Goal: Information Seeking & Learning: Check status

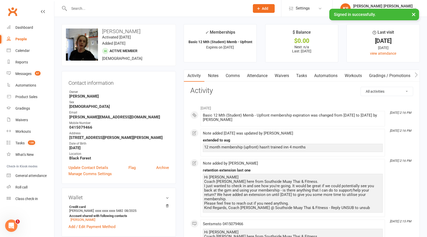
click at [15, 14] on link "Clubworx" at bounding box center [12, 11] width 13 height 13
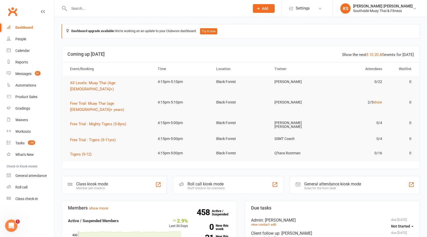
click at [384, 54] on link "All" at bounding box center [382, 54] width 5 height 5
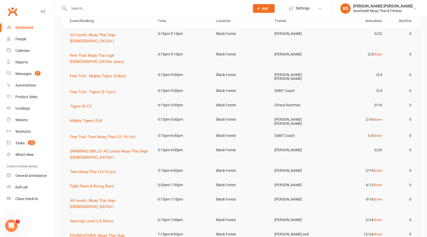
scroll to position [51, 0]
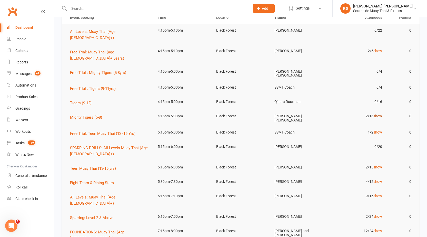
click at [377, 114] on link "show" at bounding box center [377, 116] width 9 height 4
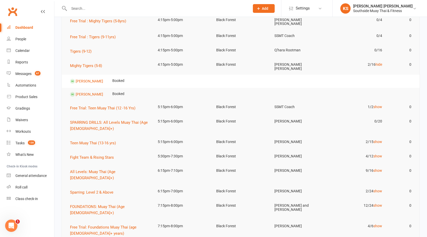
scroll to position [128, 0]
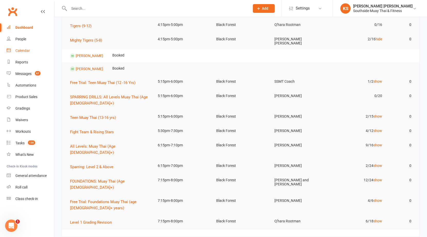
click at [34, 52] on link "Calendar" at bounding box center [30, 51] width 47 height 12
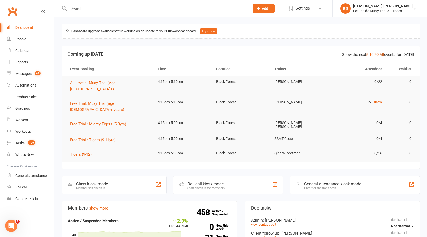
click at [382, 54] on link "All" at bounding box center [382, 54] width 5 height 5
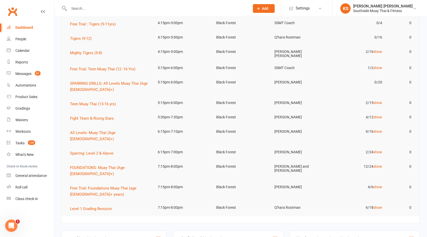
scroll to position [128, 0]
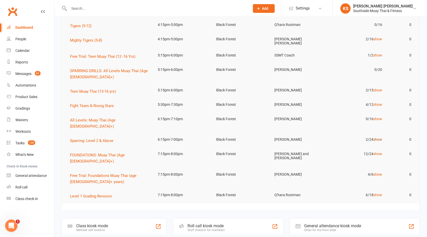
click at [376, 137] on link "show" at bounding box center [377, 139] width 9 height 4
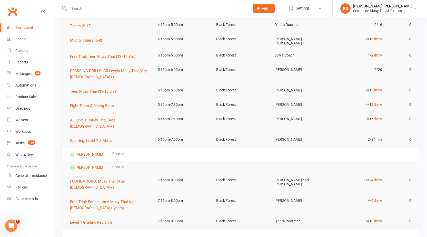
click at [376, 137] on link "hide" at bounding box center [379, 139] width 7 height 4
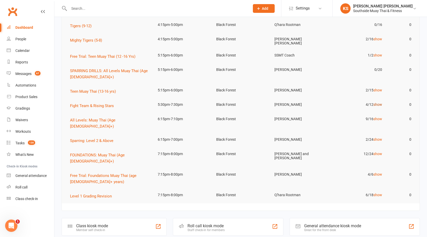
click at [374, 102] on link "show" at bounding box center [377, 104] width 9 height 4
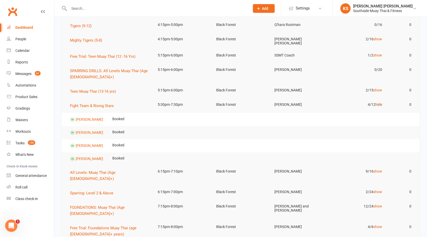
click at [376, 102] on link "hide" at bounding box center [379, 104] width 7 height 4
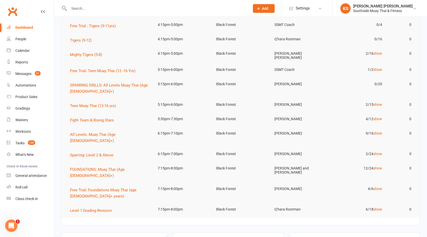
scroll to position [77, 0]
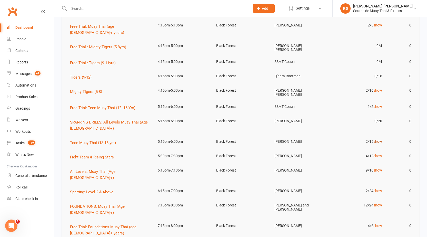
click at [380, 139] on link "show" at bounding box center [377, 141] width 9 height 4
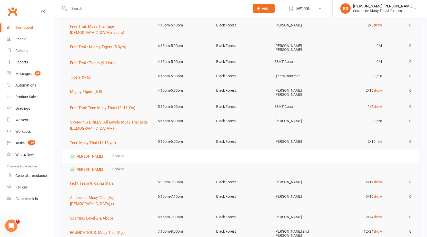
click at [380, 139] on link "hide" at bounding box center [379, 141] width 7 height 4
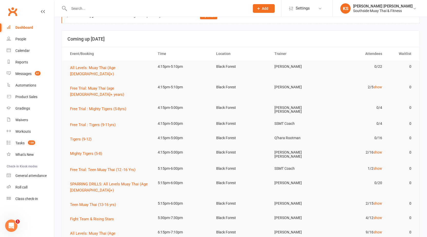
scroll to position [0, 0]
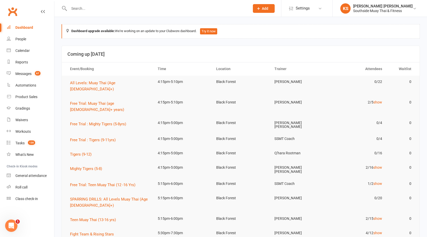
click at [10, 13] on link "Clubworx" at bounding box center [12, 11] width 13 height 13
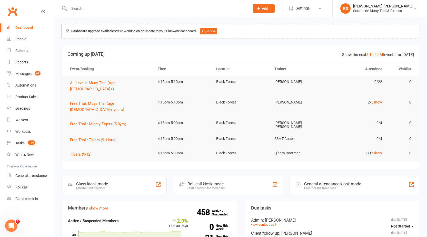
click at [383, 56] on link "All" at bounding box center [382, 54] width 5 height 5
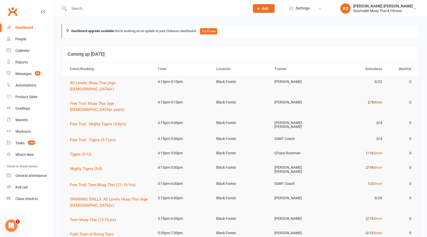
click at [378, 100] on link "show" at bounding box center [377, 102] width 9 height 4
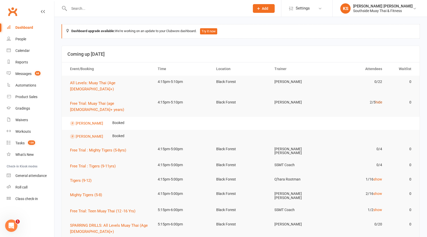
click at [378, 100] on link "hide" at bounding box center [379, 102] width 7 height 4
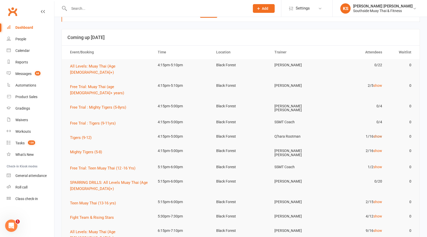
scroll to position [26, 0]
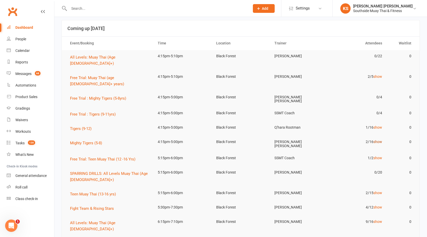
click at [378, 140] on link "show" at bounding box center [377, 142] width 9 height 4
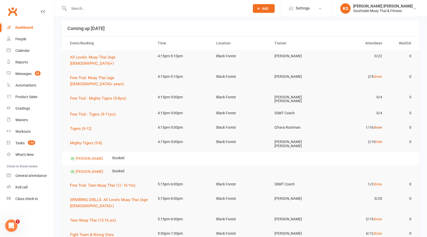
click at [377, 125] on link "show" at bounding box center [377, 127] width 9 height 4
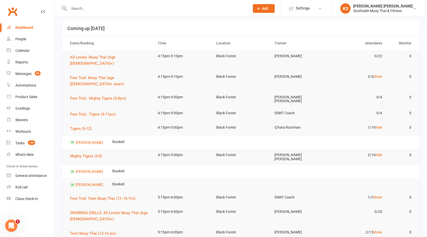
click at [45, 216] on nav "Clubworx Dashboard People Calendar Reports Messages 68 Automations Product Sale…" at bounding box center [27, 119] width 54 height 237
click at [24, 48] on link "Calendar" at bounding box center [30, 51] width 47 height 12
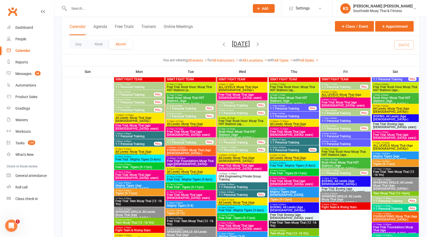
scroll to position [564, 0]
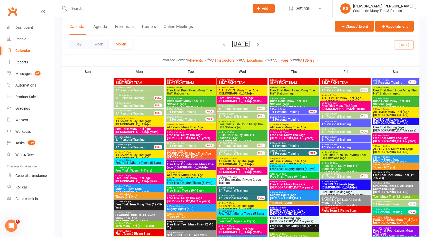
click at [239, 197] on span "1:1 Personal Training" at bounding box center [237, 197] width 39 height 3
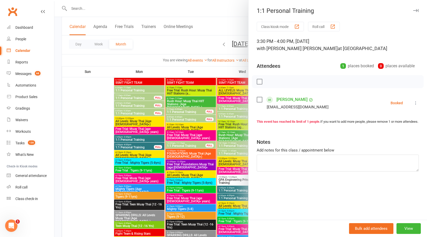
click at [211, 151] on div at bounding box center [240, 118] width 373 height 237
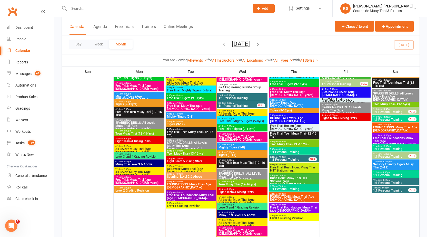
scroll to position [616, 0]
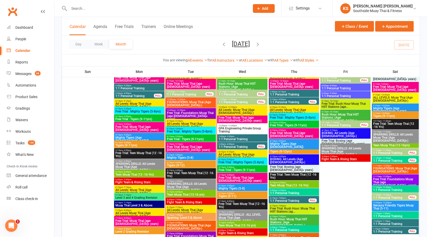
click at [283, 198] on span "- 7:00pm" at bounding box center [282, 198] width 8 height 2
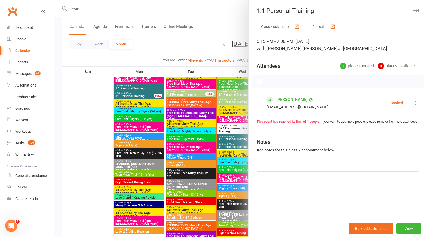
click at [211, 181] on div at bounding box center [240, 118] width 373 height 237
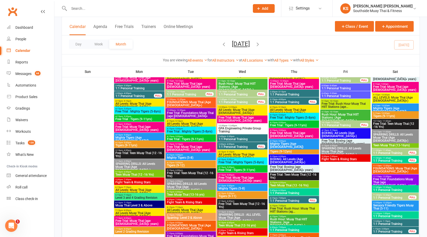
click at [289, 101] on span "1:1 Personal Training" at bounding box center [289, 102] width 39 height 3
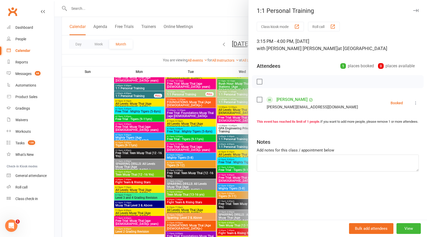
click at [219, 154] on div at bounding box center [240, 118] width 373 height 237
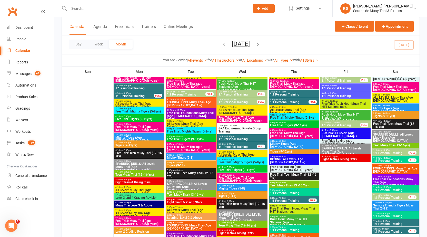
click at [289, 202] on span "1:1 Personal Training" at bounding box center [289, 200] width 39 height 3
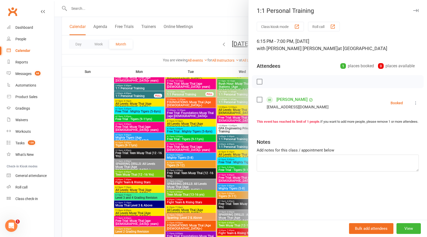
click at [211, 184] on div at bounding box center [240, 118] width 373 height 237
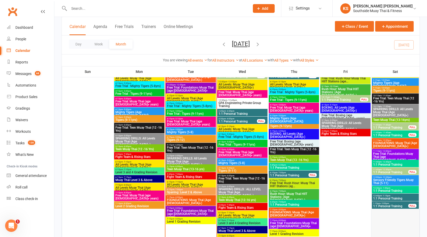
scroll to position [641, 0]
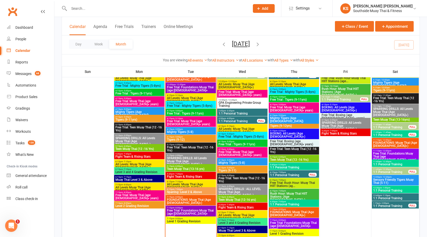
click at [387, 207] on span "1:1 Personal Training" at bounding box center [391, 205] width 36 height 3
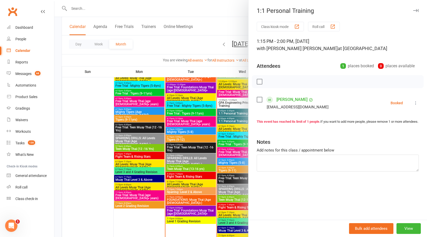
click at [193, 180] on div at bounding box center [240, 118] width 373 height 237
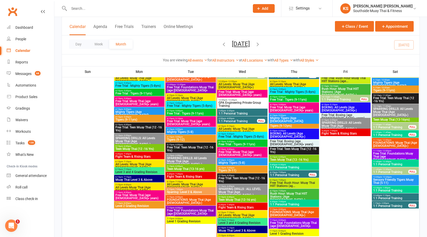
click at [388, 198] on span "1:1 Personal Training" at bounding box center [395, 197] width 45 height 3
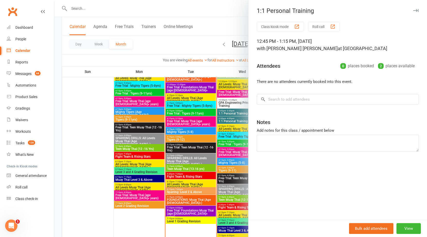
click at [233, 176] on div at bounding box center [240, 118] width 373 height 237
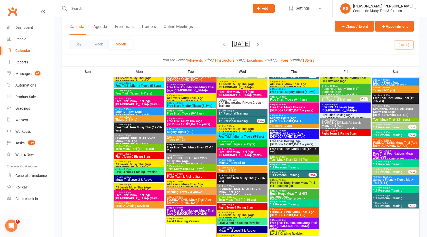
click at [391, 204] on span "1:1 Personal Training" at bounding box center [391, 205] width 36 height 3
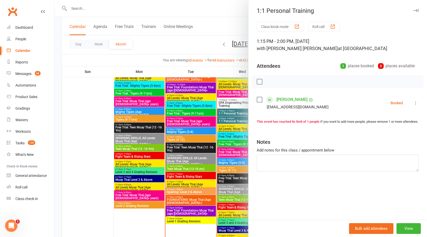
click at [173, 172] on div at bounding box center [240, 118] width 373 height 237
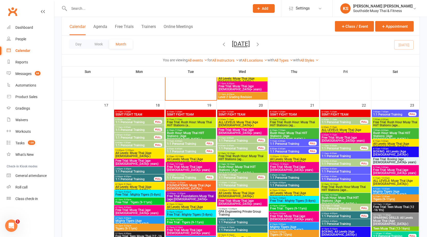
scroll to position [846, 0]
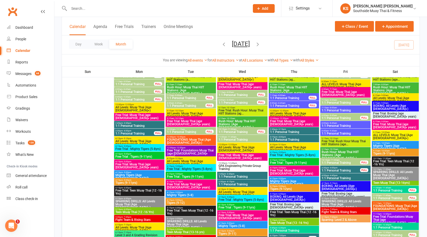
click at [146, 131] on span "3:30pm - 4:00pm" at bounding box center [134, 131] width 39 height 2
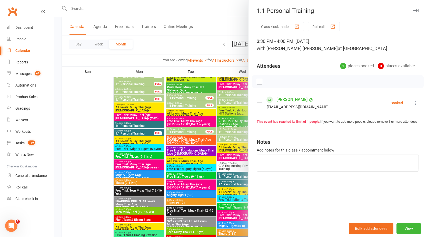
click at [141, 138] on div at bounding box center [240, 118] width 373 height 237
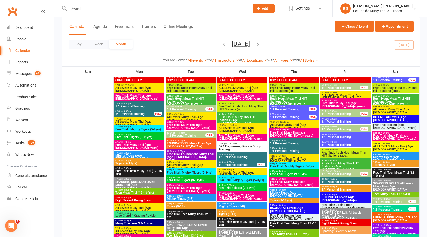
scroll to position [1103, 0]
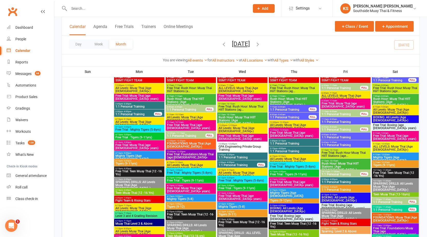
click at [239, 162] on span "3:30pm - 4:00pm" at bounding box center [237, 162] width 39 height 2
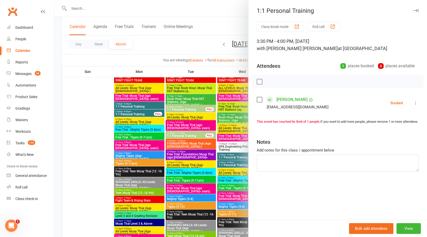
click at [216, 134] on div at bounding box center [240, 118] width 373 height 237
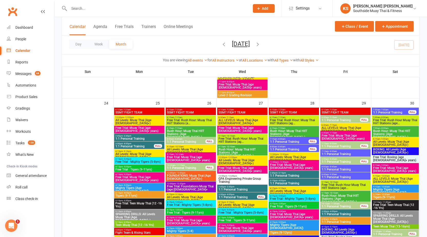
scroll to position [923, 0]
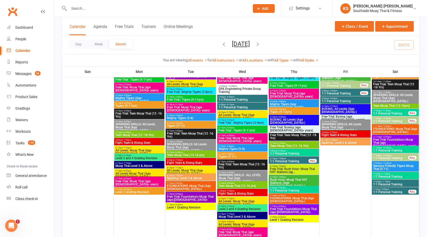
click at [278, 158] on span "- 7:00pm" at bounding box center [282, 158] width 8 height 2
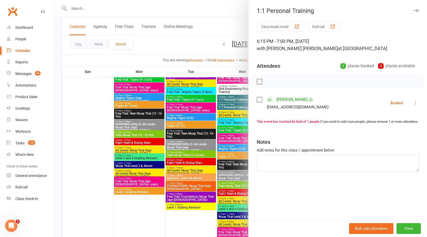
click at [238, 157] on div at bounding box center [240, 118] width 373 height 237
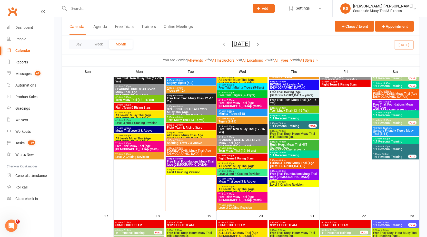
scroll to position [641, 0]
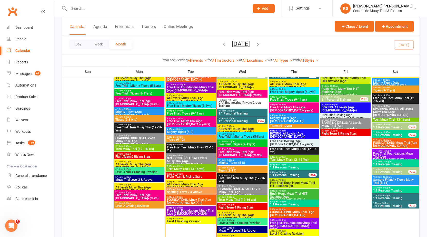
click at [238, 120] on span "1:1 Personal Training" at bounding box center [237, 121] width 39 height 3
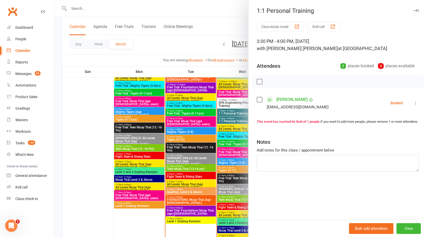
click at [188, 131] on div at bounding box center [240, 118] width 373 height 237
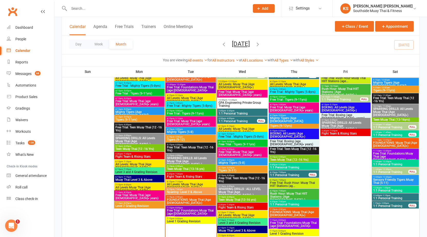
click at [277, 176] on span "1:1 Personal Training" at bounding box center [289, 174] width 39 height 3
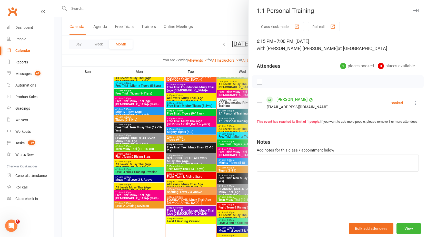
click at [166, 151] on div at bounding box center [240, 118] width 373 height 237
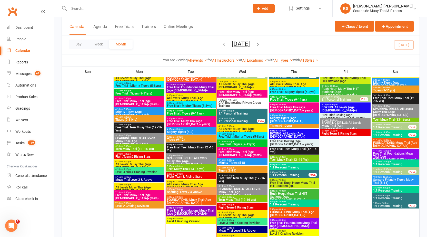
click at [146, 7] on input "text" at bounding box center [156, 8] width 179 height 7
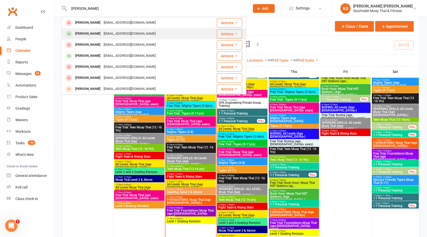
type input "joey"
click at [104, 36] on div "asoengkoeng@gmail.com" at bounding box center [129, 33] width 55 height 7
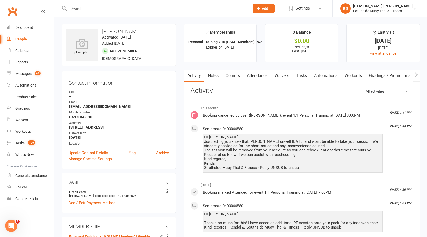
click at [213, 75] on link "Notes" at bounding box center [213, 76] width 18 height 12
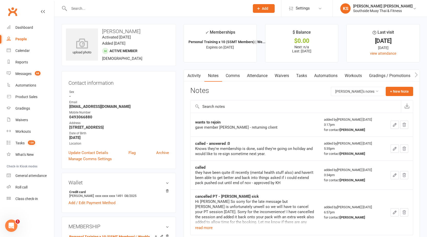
click at [261, 77] on link "Attendance" at bounding box center [257, 76] width 28 height 12
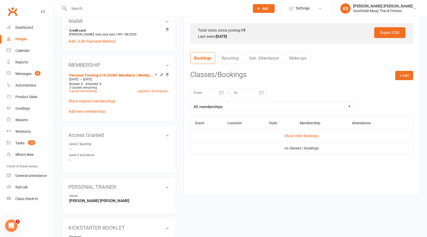
scroll to position [77, 0]
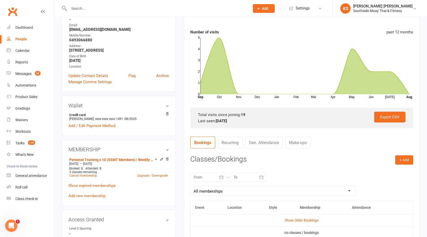
click at [17, 12] on link "Clubworx" at bounding box center [12, 11] width 13 height 13
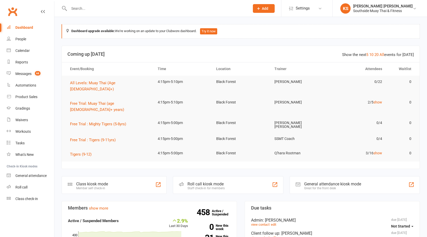
click at [137, 10] on input "text" at bounding box center [156, 8] width 179 height 7
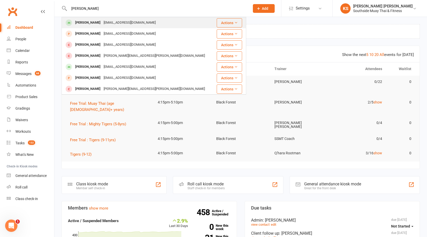
type input "abel"
click at [129, 21] on div "[EMAIL_ADDRESS][DOMAIN_NAME]" at bounding box center [129, 22] width 55 height 7
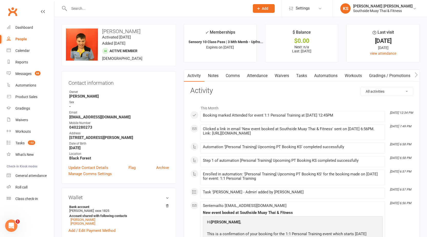
click at [212, 74] on link "Notes" at bounding box center [213, 76] width 18 height 12
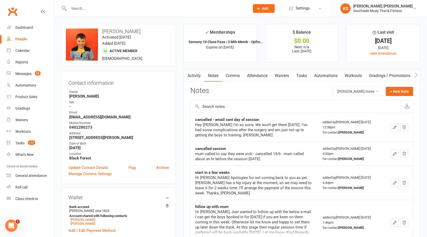
click at [201, 78] on link "Activity" at bounding box center [194, 76] width 21 height 12
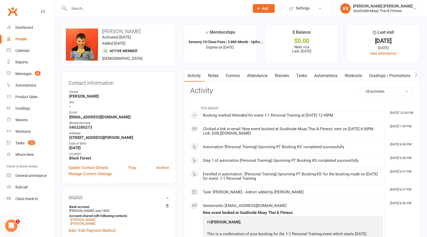
click at [221, 74] on link "Notes" at bounding box center [213, 76] width 18 height 12
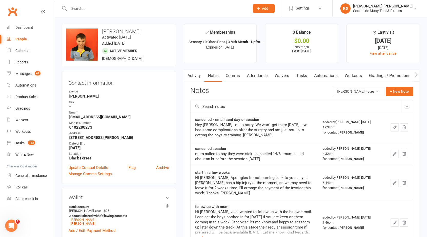
click at [13, 10] on link "Clubworx" at bounding box center [12, 11] width 13 height 13
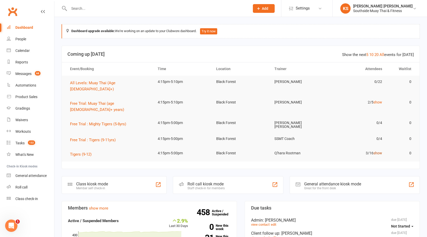
click at [377, 151] on link "show" at bounding box center [377, 153] width 9 height 4
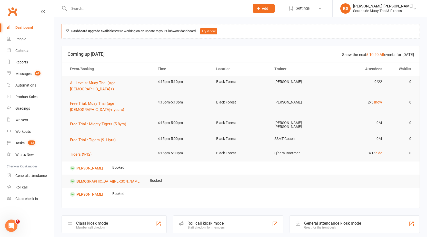
click at [382, 51] on header "Show the next 5 10 20 All events for today Coming up Today" at bounding box center [241, 54] width 358 height 16
click at [383, 56] on link "All" at bounding box center [382, 54] width 5 height 5
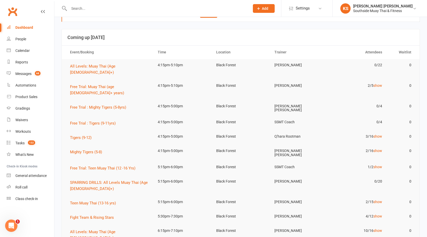
scroll to position [26, 0]
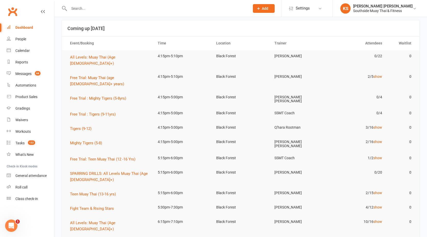
drag, startPoint x: 377, startPoint y: 127, endPoint x: 378, endPoint y: 118, distance: 9.5
click at [377, 140] on link "show" at bounding box center [377, 142] width 9 height 4
click at [378, 121] on td "3/16 show" at bounding box center [357, 127] width 58 height 12
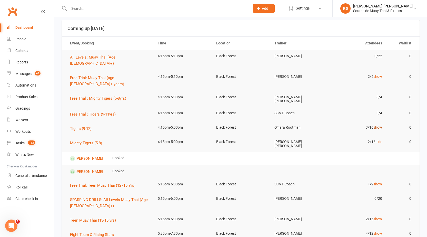
click at [378, 125] on link "show" at bounding box center [377, 127] width 9 height 4
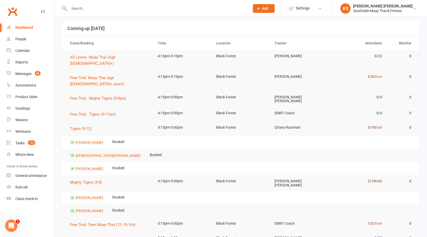
click at [378, 179] on link "hide" at bounding box center [379, 181] width 7 height 4
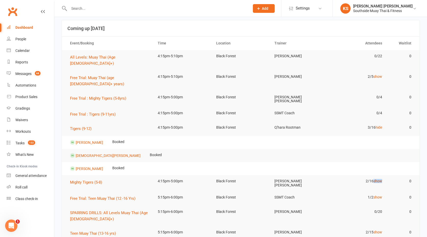
click at [378, 179] on link "show" at bounding box center [377, 181] width 9 height 4
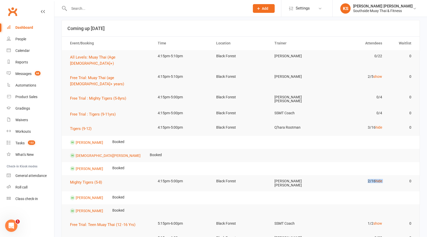
click at [378, 179] on link "hide" at bounding box center [379, 181] width 7 height 4
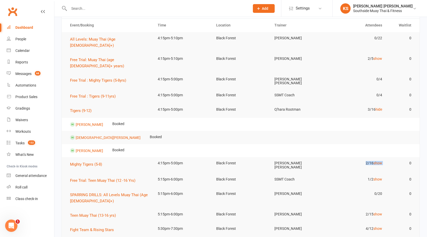
scroll to position [51, 0]
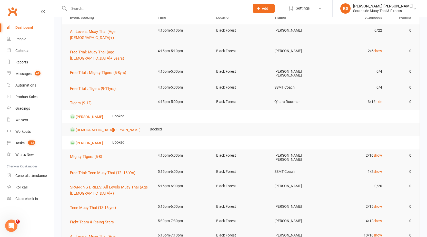
click at [160, 136] on tr "Isaiah Melhem Booked" at bounding box center [241, 142] width 358 height 13
click at [376, 153] on link "show" at bounding box center [377, 155] width 9 height 4
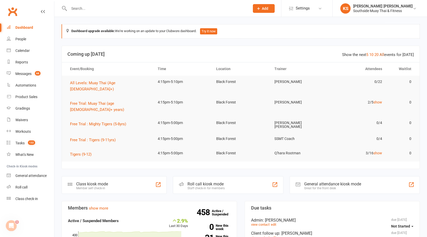
click at [382, 54] on link "All" at bounding box center [382, 54] width 5 height 5
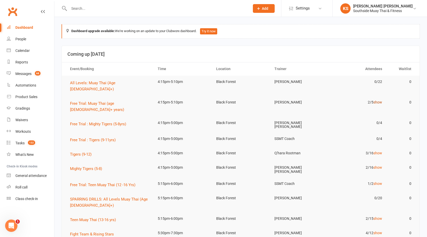
click at [378, 100] on link "show" at bounding box center [377, 102] width 9 height 4
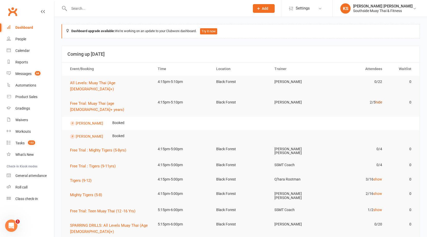
click at [377, 100] on link "hide" at bounding box center [379, 102] width 7 height 4
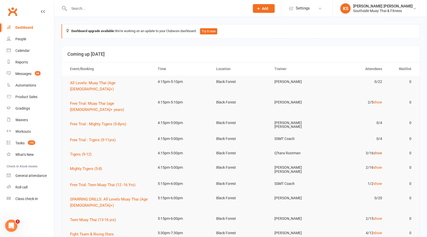
click at [377, 151] on link "show" at bounding box center [377, 153] width 9 height 4
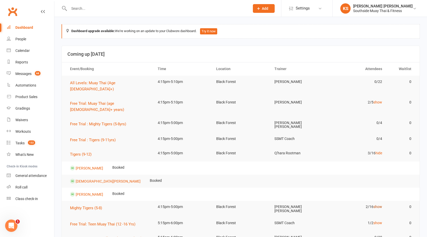
click at [377, 204] on link "show" at bounding box center [377, 206] width 9 height 4
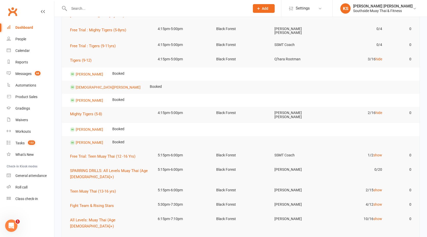
scroll to position [51, 0]
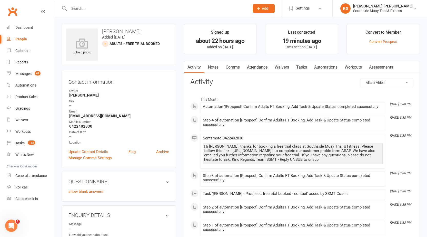
click at [211, 65] on link "Notes" at bounding box center [213, 67] width 18 height 12
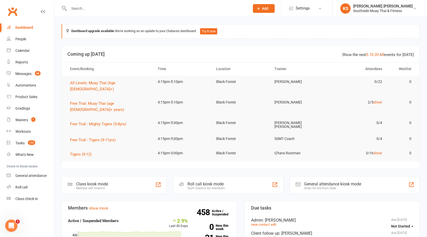
click at [384, 55] on link "All" at bounding box center [382, 54] width 5 height 5
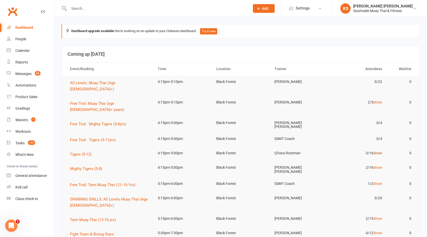
click at [377, 151] on link "show" at bounding box center [377, 153] width 9 height 4
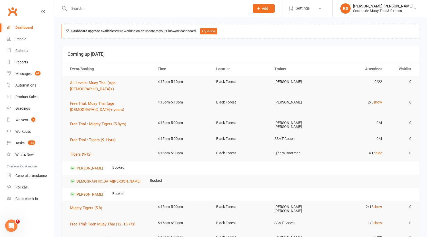
click at [376, 204] on link "show" at bounding box center [377, 206] width 9 height 4
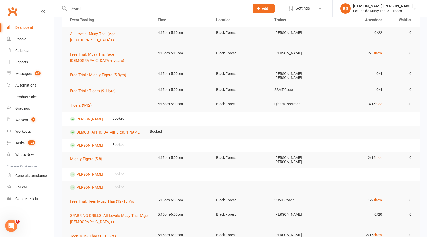
scroll to position [51, 0]
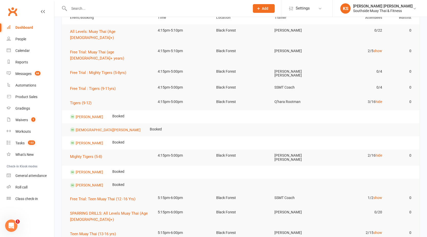
click at [167, 6] on input "text" at bounding box center [156, 8] width 179 height 7
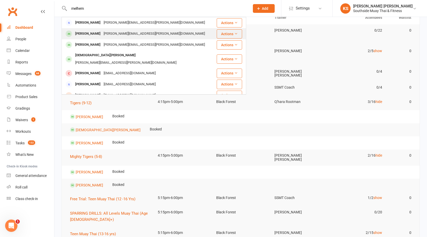
type input "melhem"
click at [82, 35] on div "Lucas Melhem" at bounding box center [88, 33] width 28 height 7
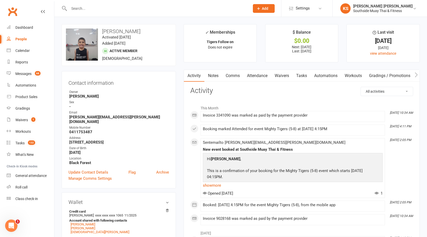
click at [252, 76] on link "Attendance" at bounding box center [257, 76] width 28 height 12
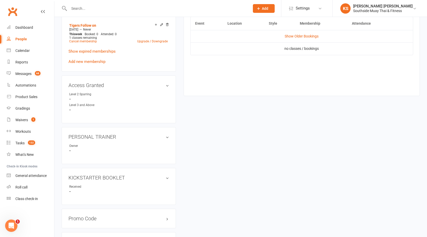
scroll to position [257, 0]
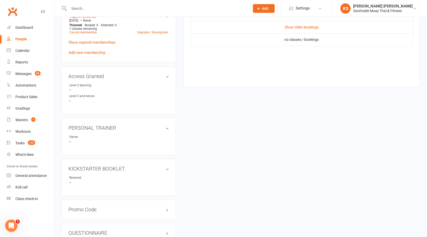
click at [11, 13] on link "Clubworx" at bounding box center [12, 11] width 13 height 13
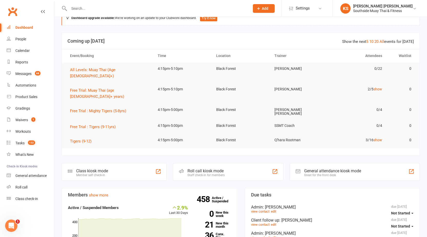
scroll to position [26, 0]
